Goal: Information Seeking & Learning: Learn about a topic

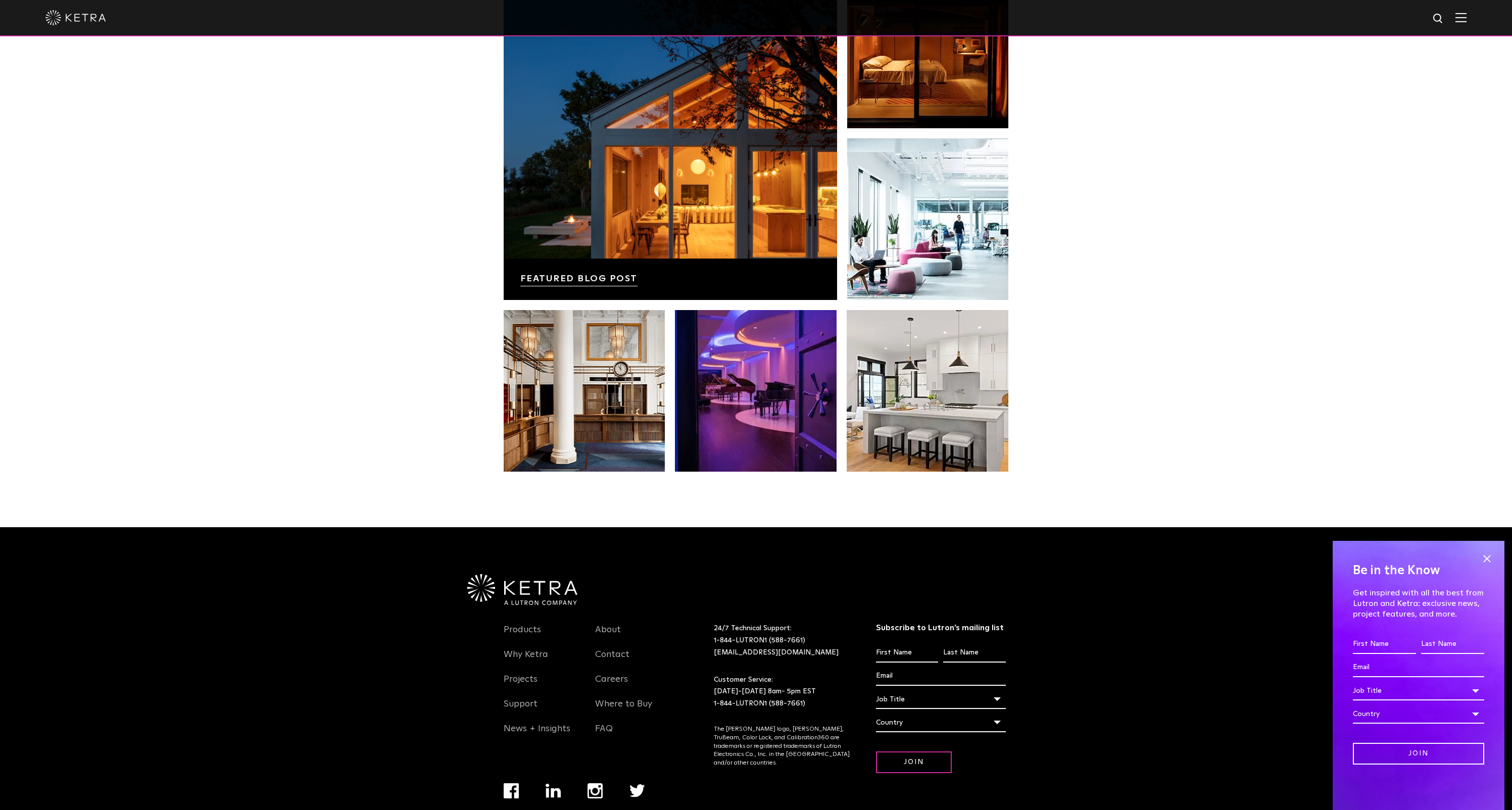
scroll to position [2121, 0]
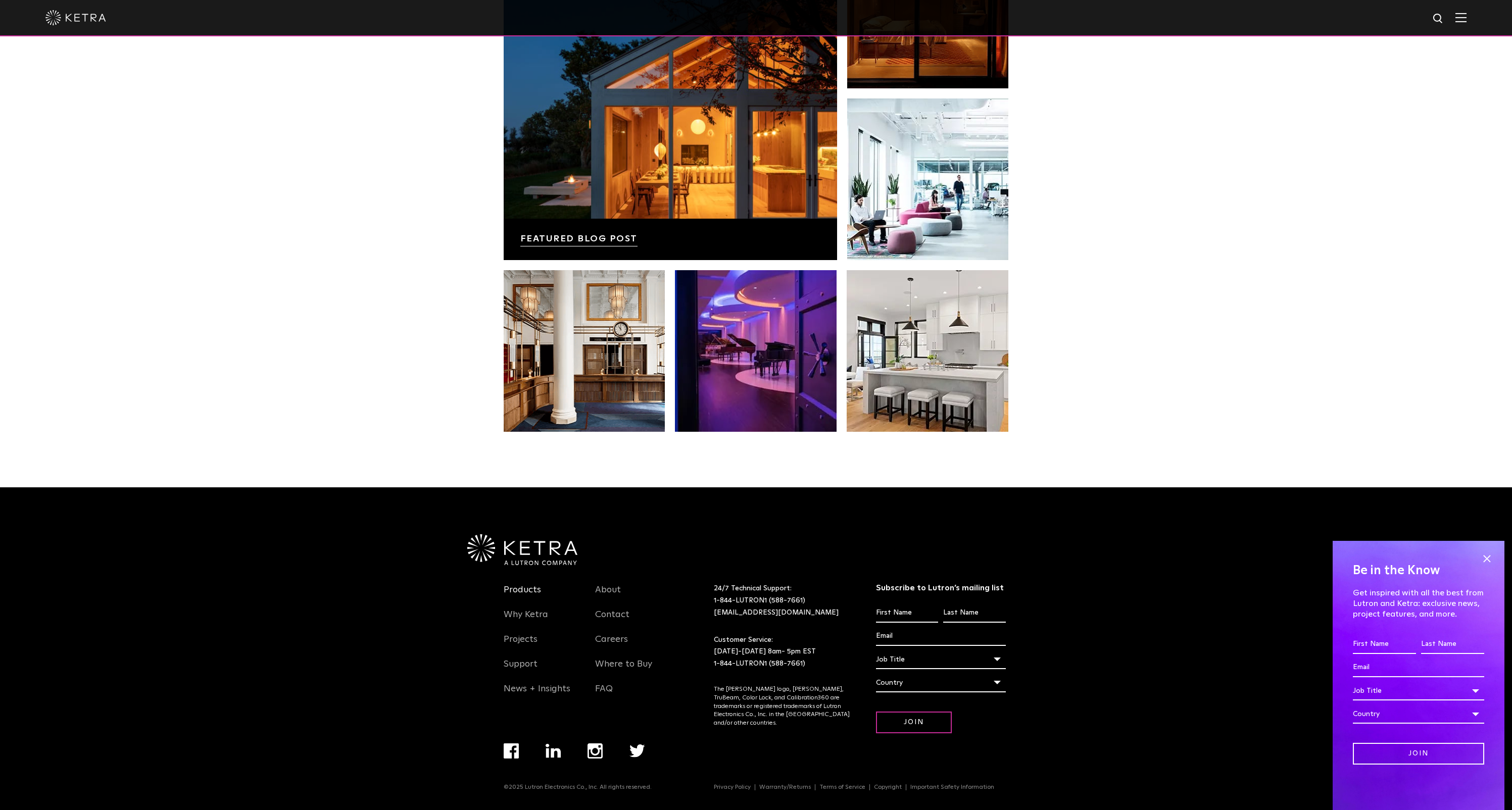
click at [530, 589] on link "Products" at bounding box center [522, 596] width 37 height 23
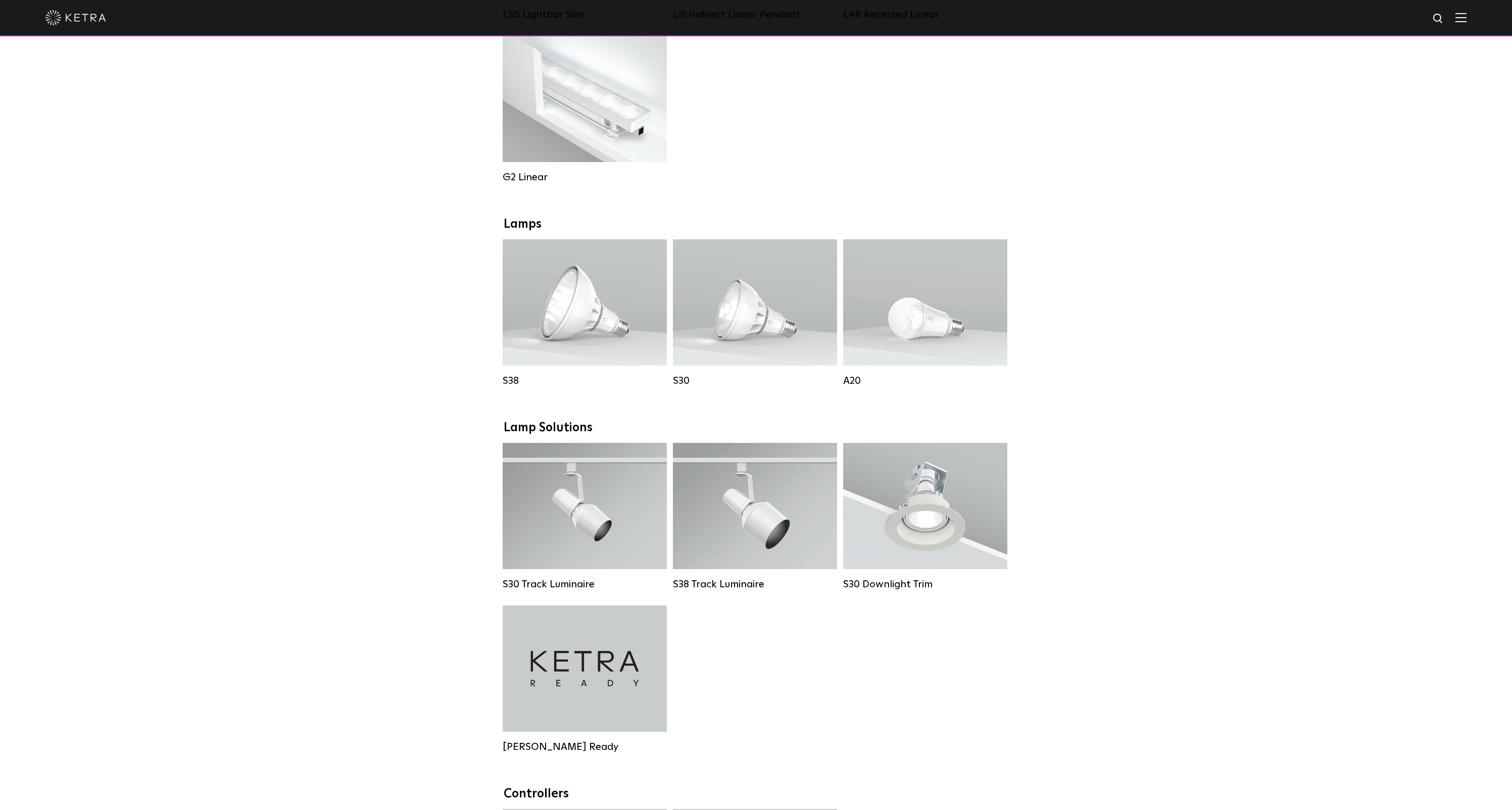
scroll to position [560, 0]
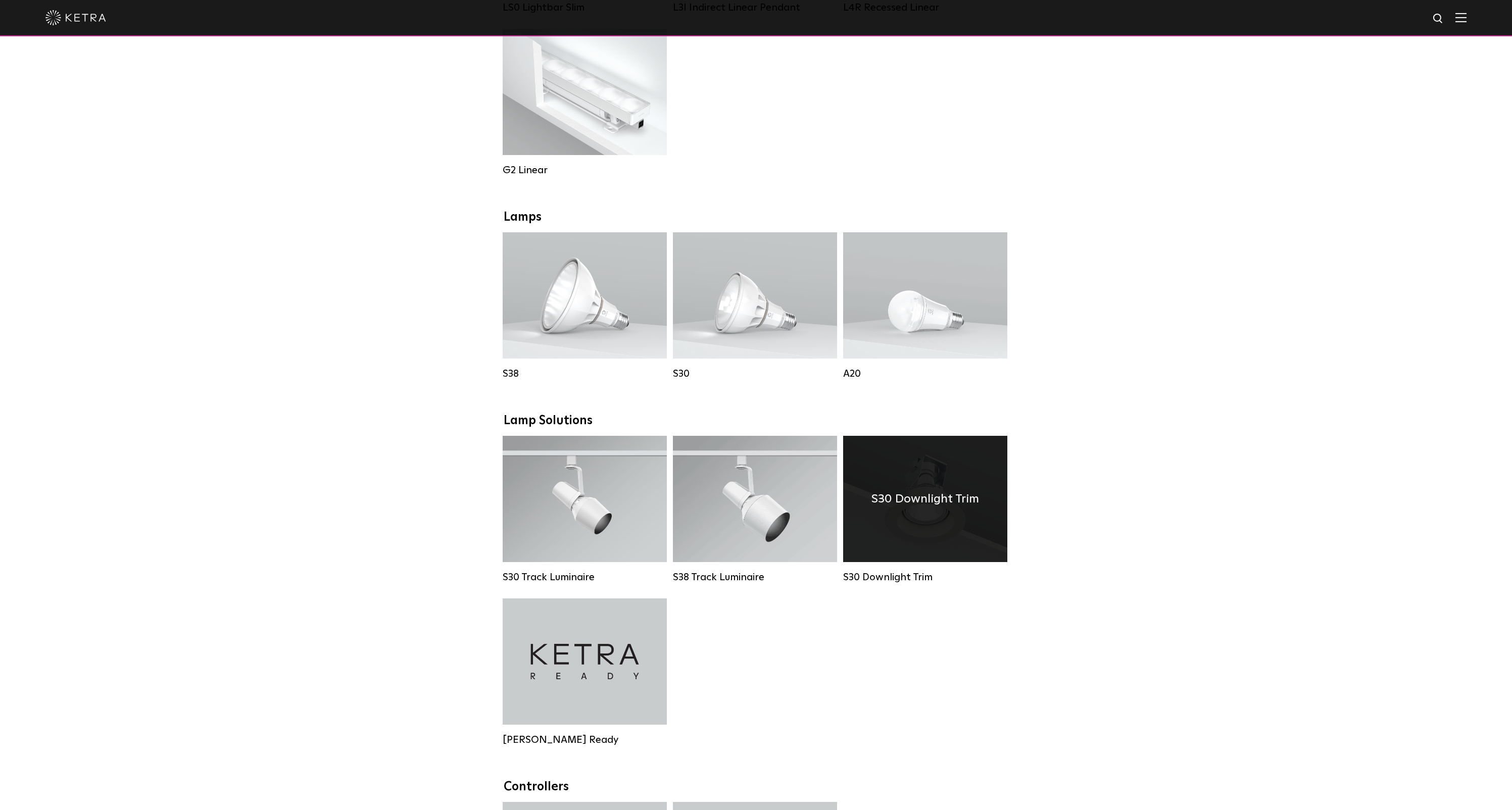
click at [950, 536] on div "S30 Downlight Trim" at bounding box center [925, 499] width 164 height 127
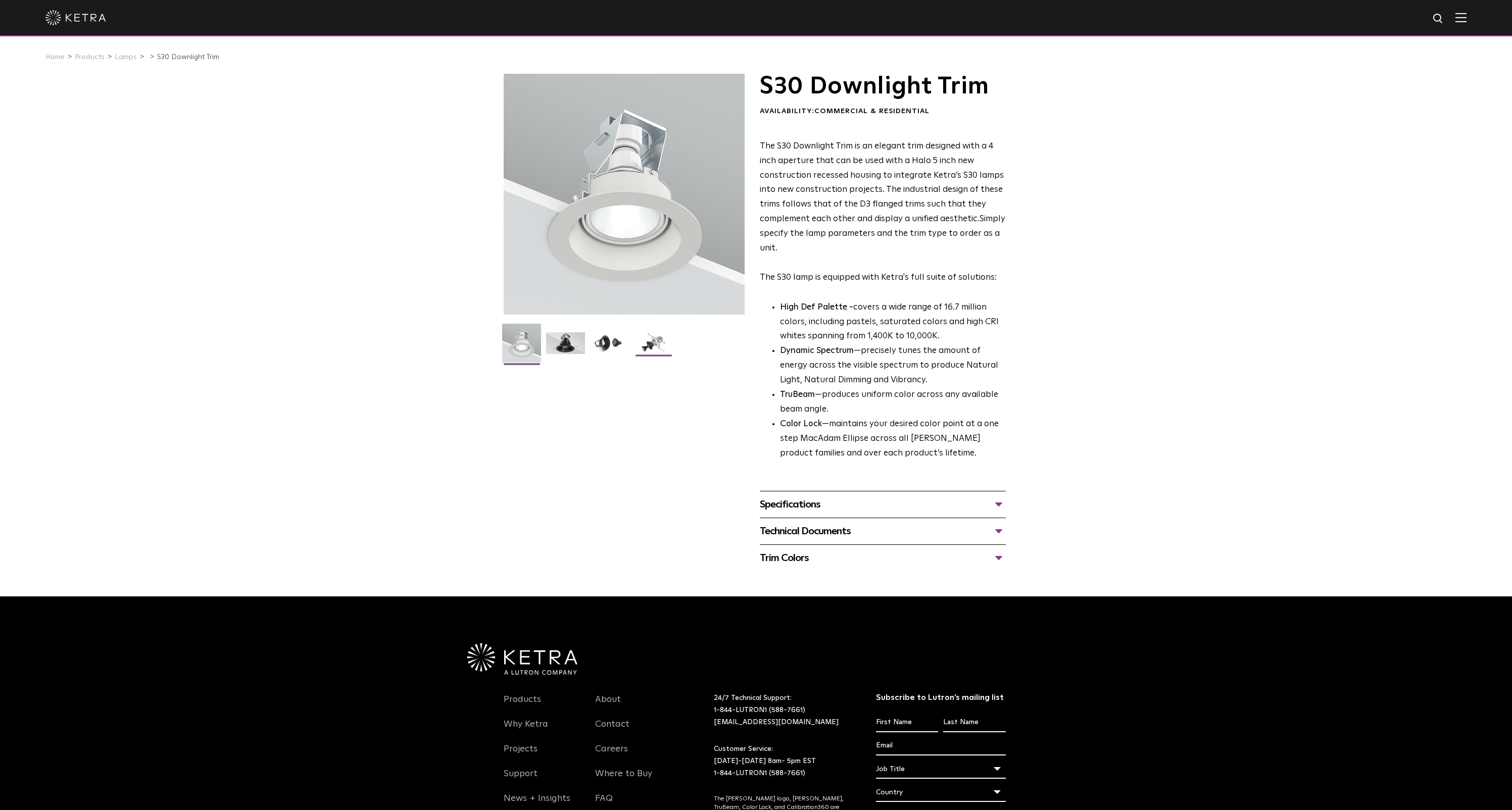
click at [653, 340] on img at bounding box center [653, 347] width 39 height 29
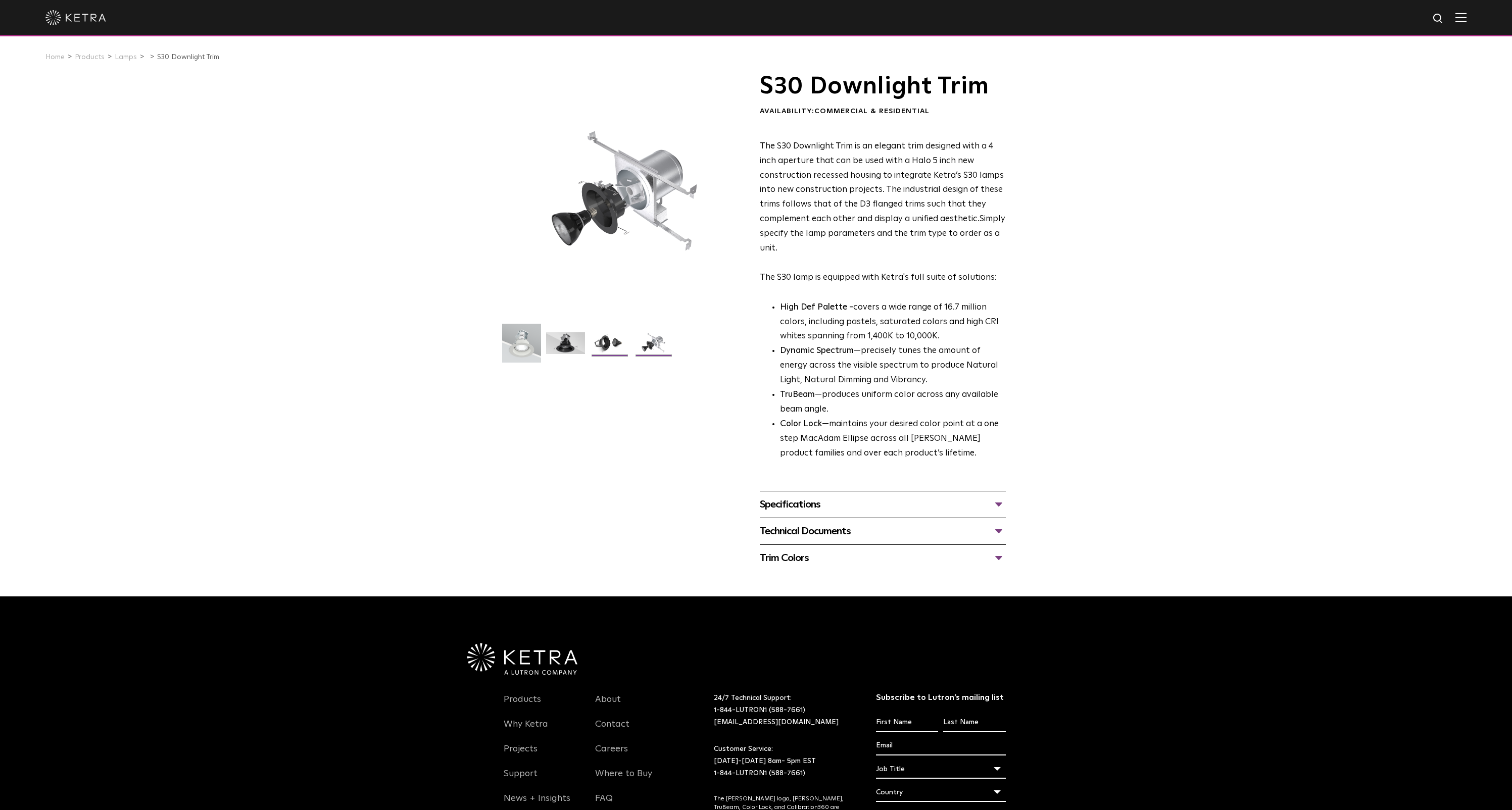
click at [612, 348] on img at bounding box center [610, 347] width 39 height 29
click at [570, 346] on img at bounding box center [565, 347] width 39 height 29
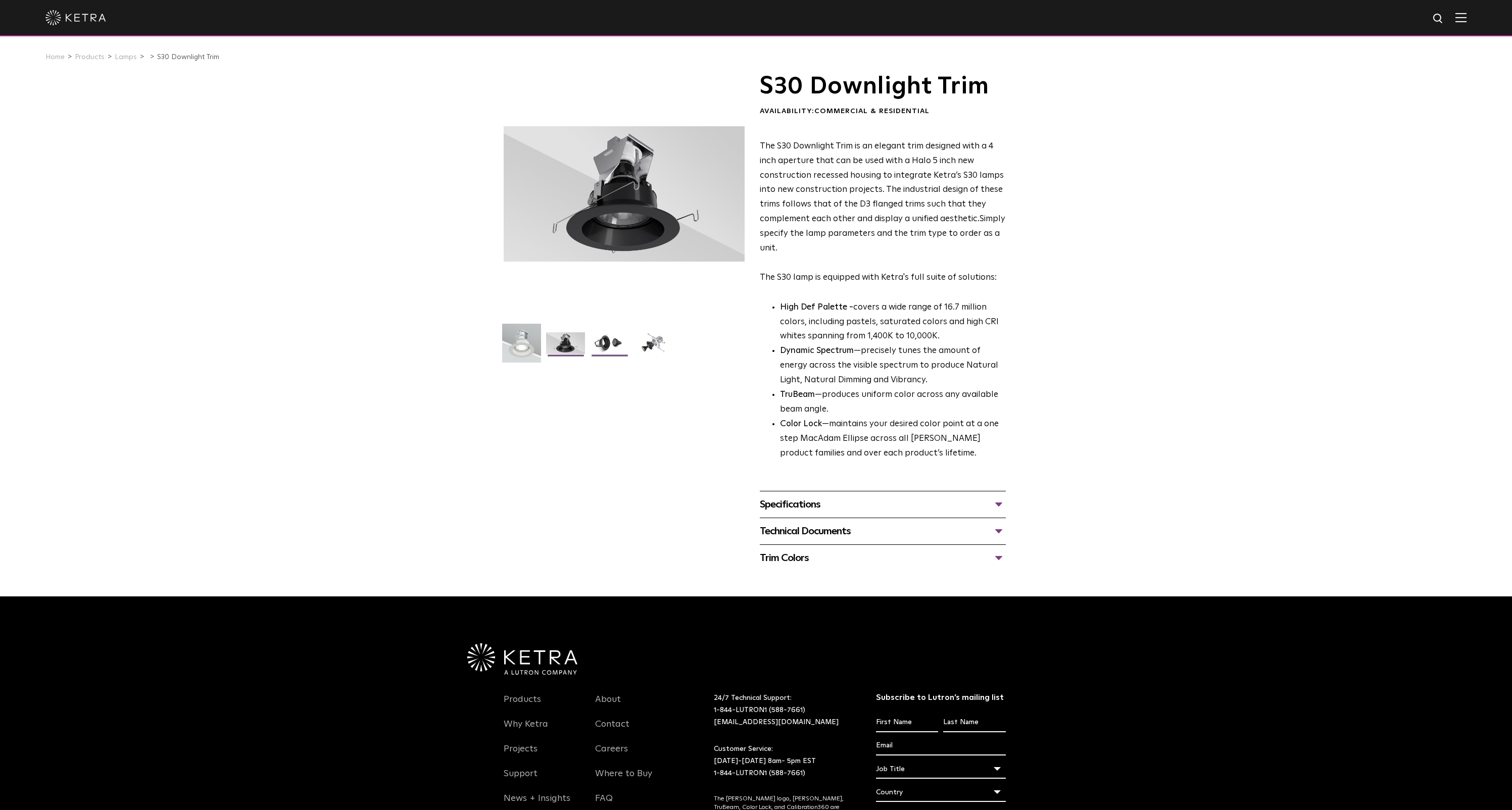
click at [601, 348] on img at bounding box center [610, 347] width 39 height 29
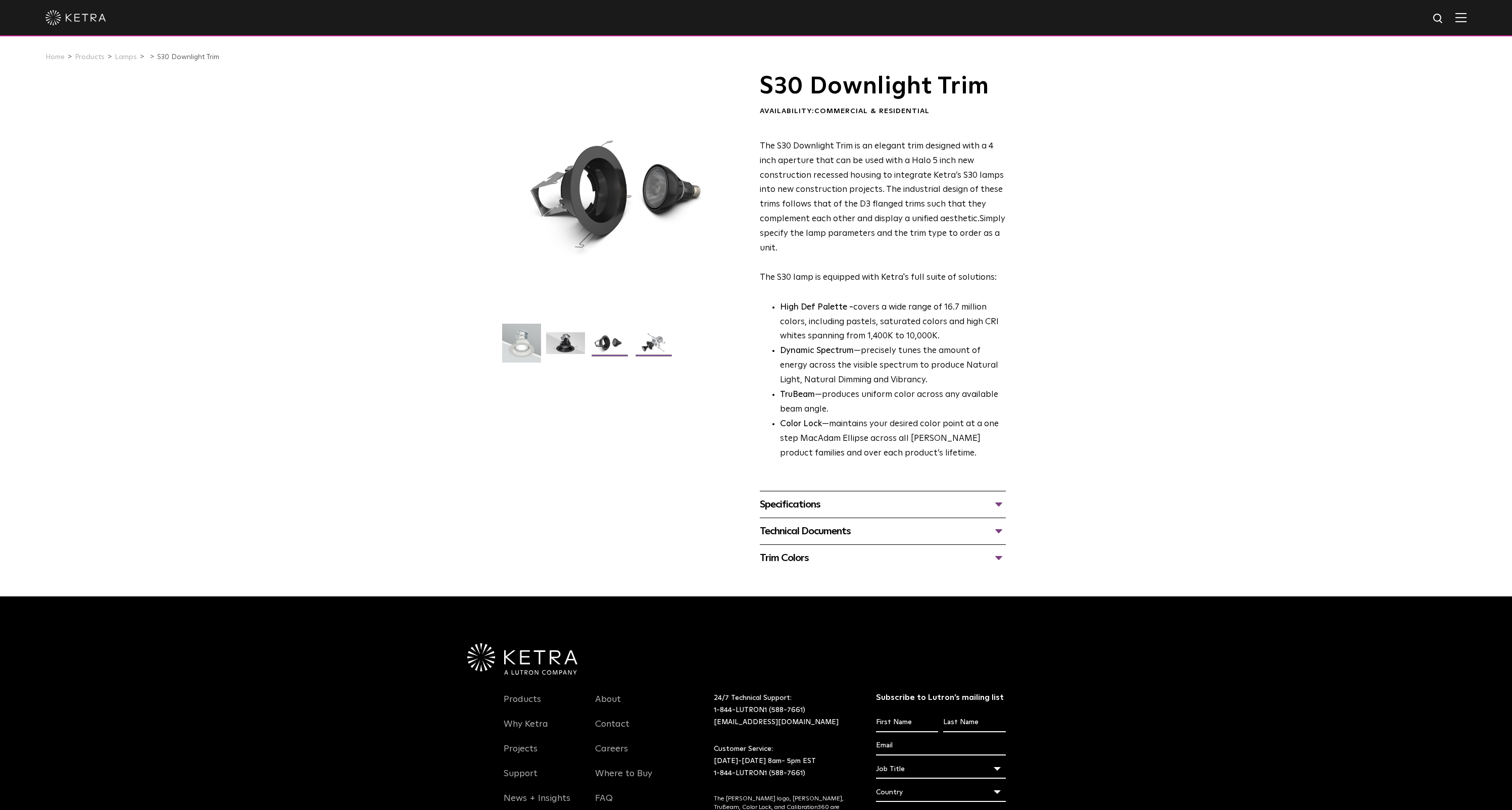
click at [653, 344] on img at bounding box center [653, 347] width 39 height 29
click at [999, 506] on div "Specifications" at bounding box center [883, 504] width 246 height 16
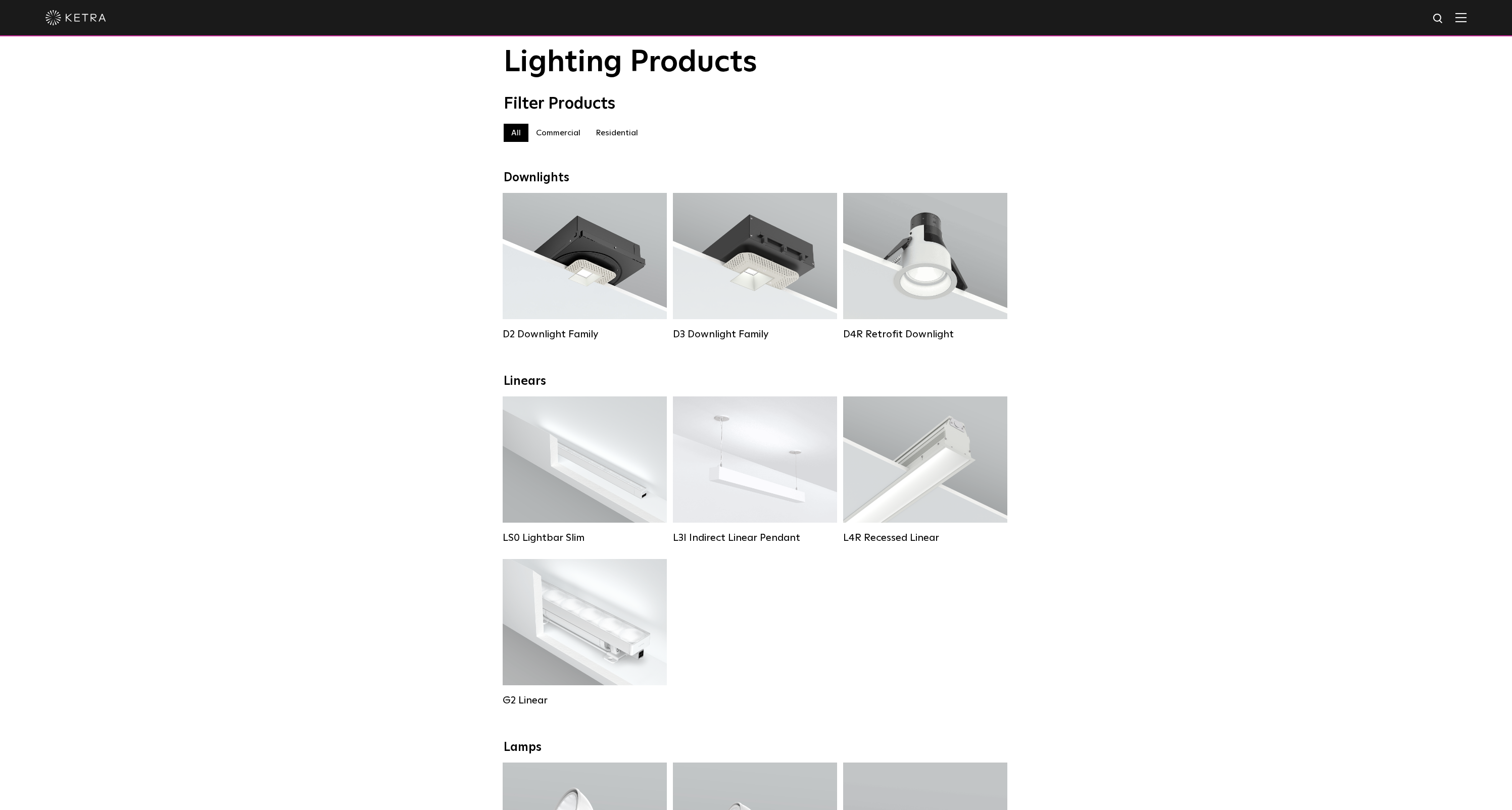
scroll to position [28, 0]
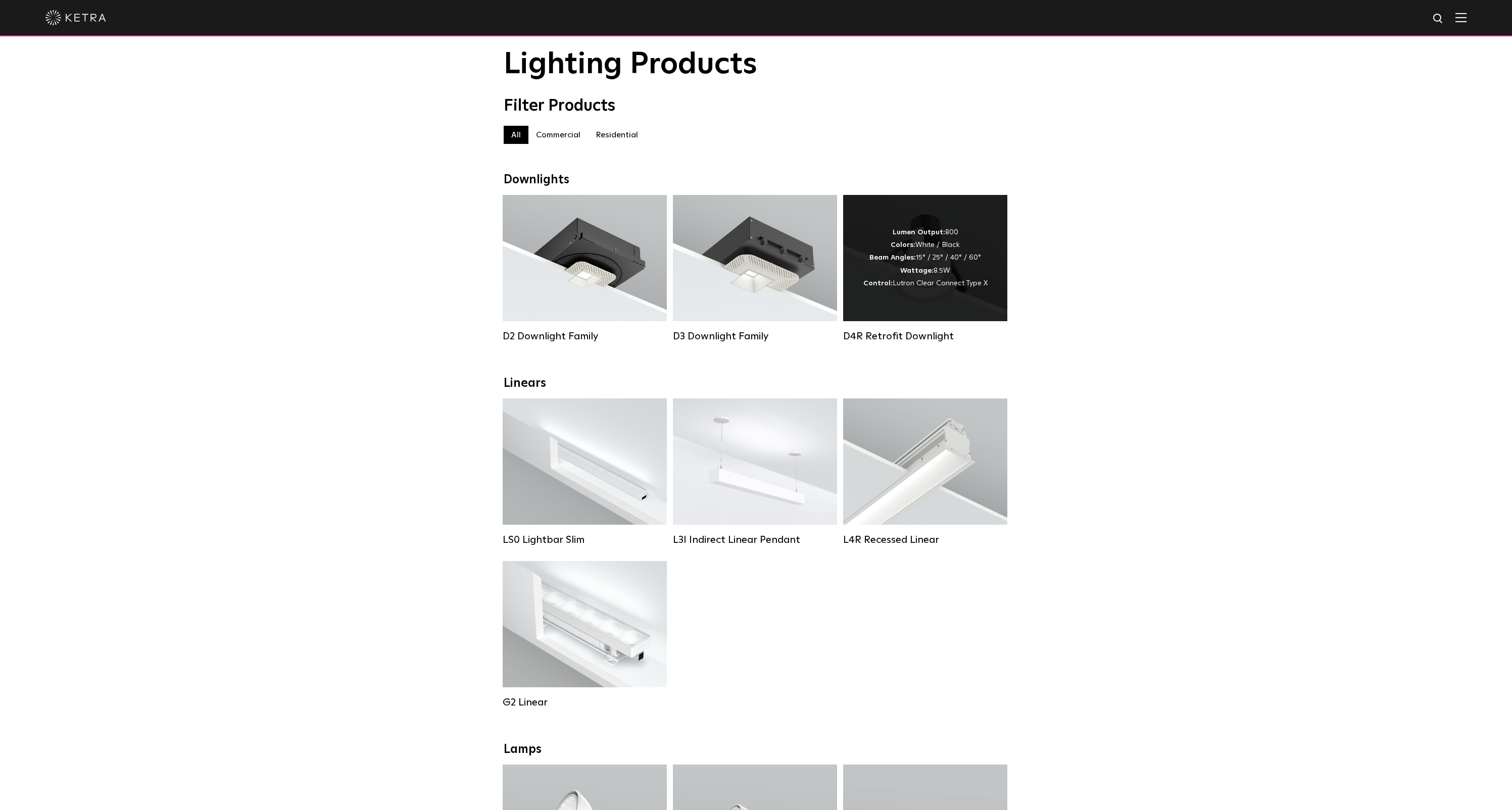
click at [962, 309] on div "Lumen Output: 800 Colors: White / Black Beam Angles: 15° / 25° / 40° / 60° Watt…" at bounding box center [925, 258] width 164 height 127
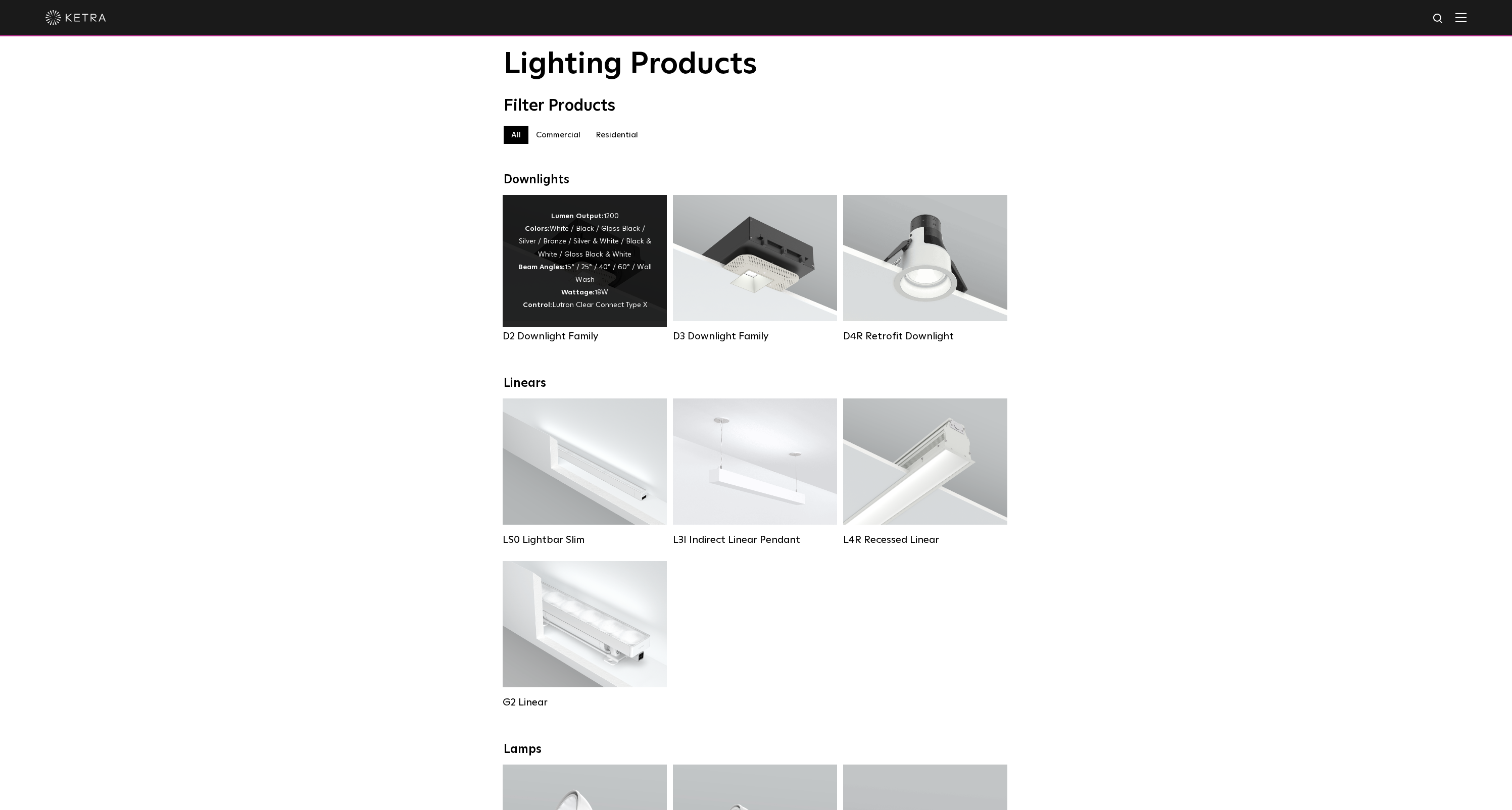
click at [585, 288] on div "Lumen Output: 1200 Colors: White / Black / Gloss Black / Silver / Bronze / Silv…" at bounding box center [585, 261] width 134 height 102
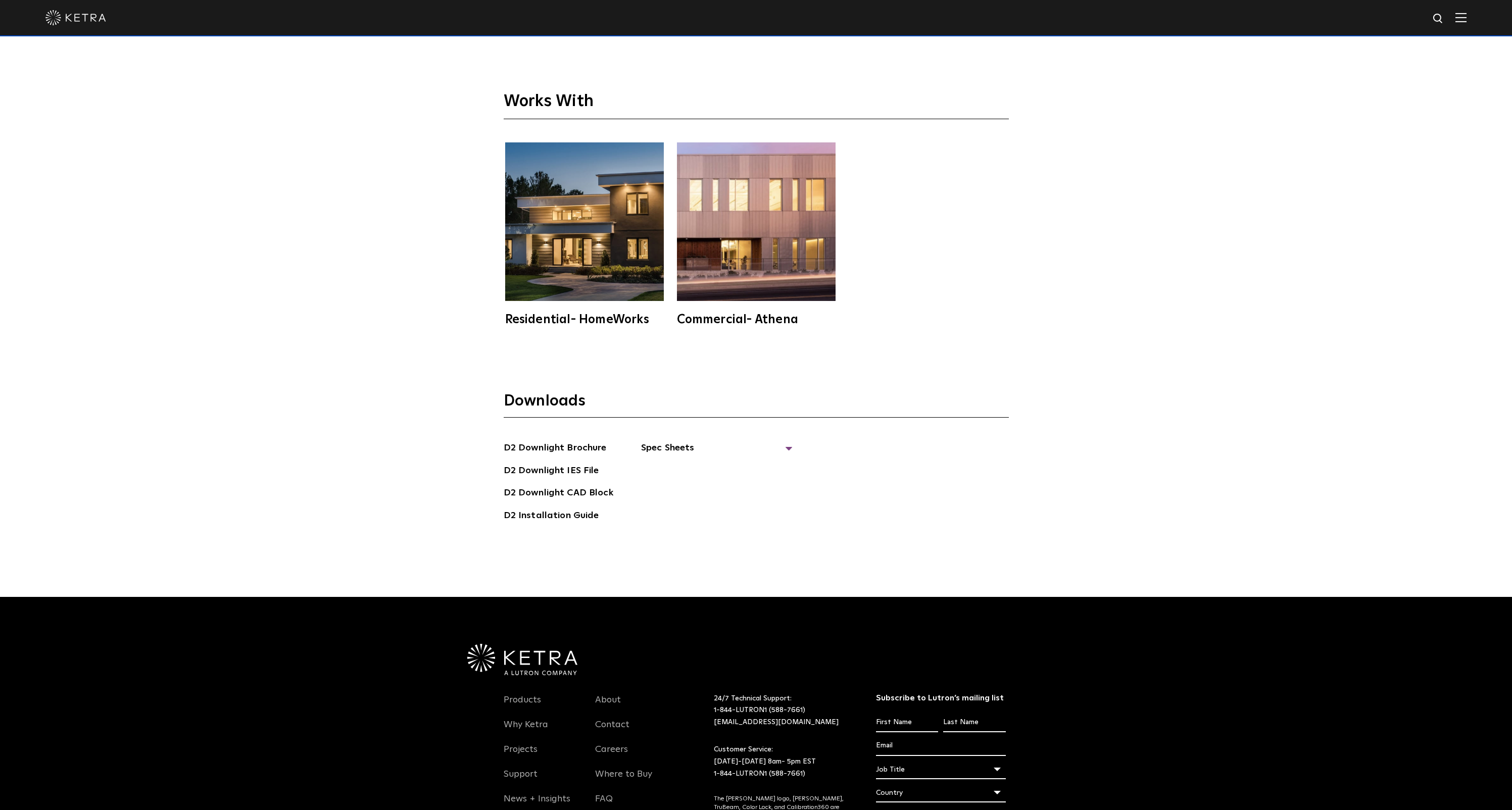
scroll to position [3597, 0]
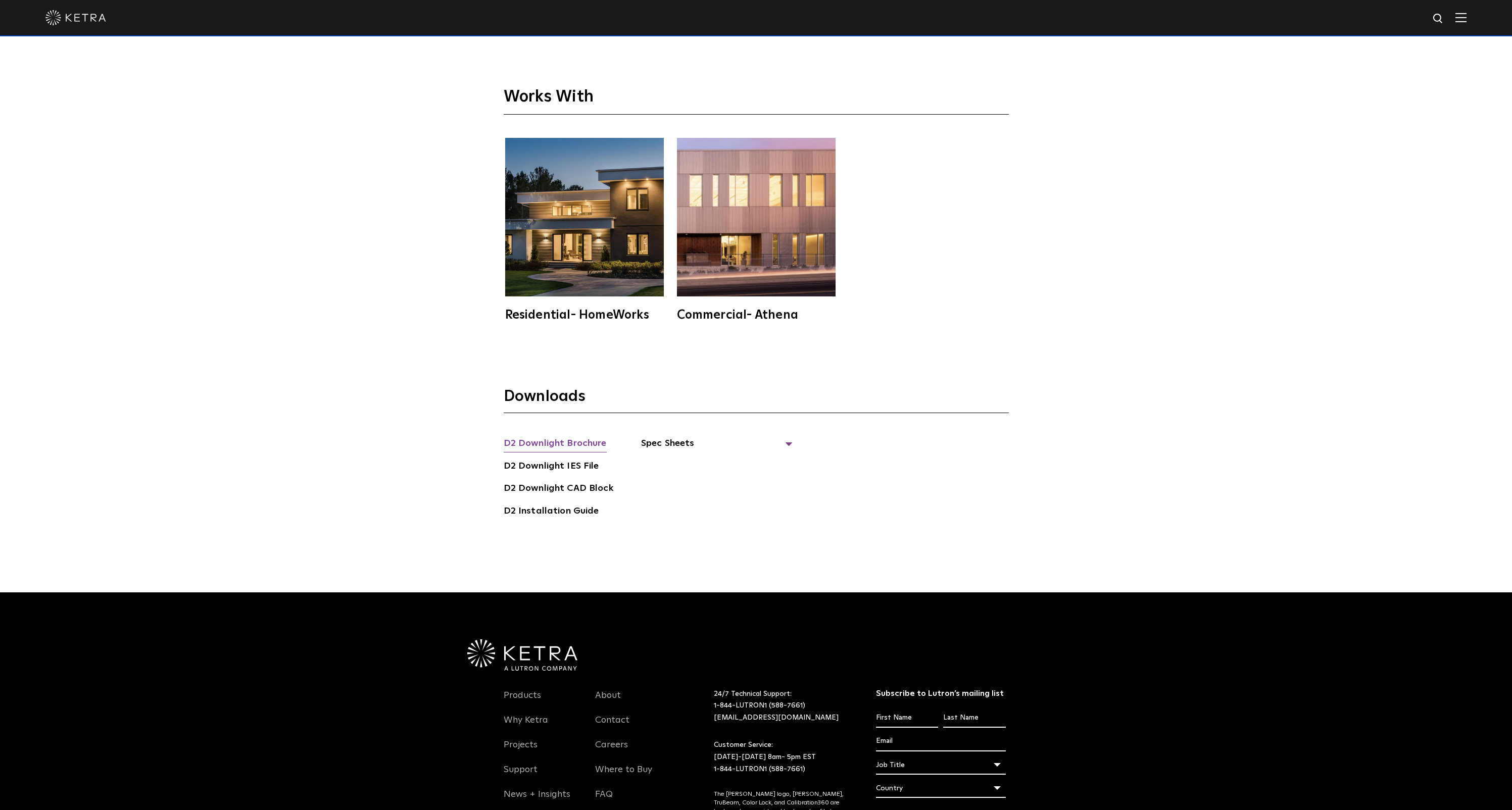
click at [558, 440] on link "D2 Downlight Brochure" at bounding box center [555, 445] width 103 height 16
